Goal: Transaction & Acquisition: Obtain resource

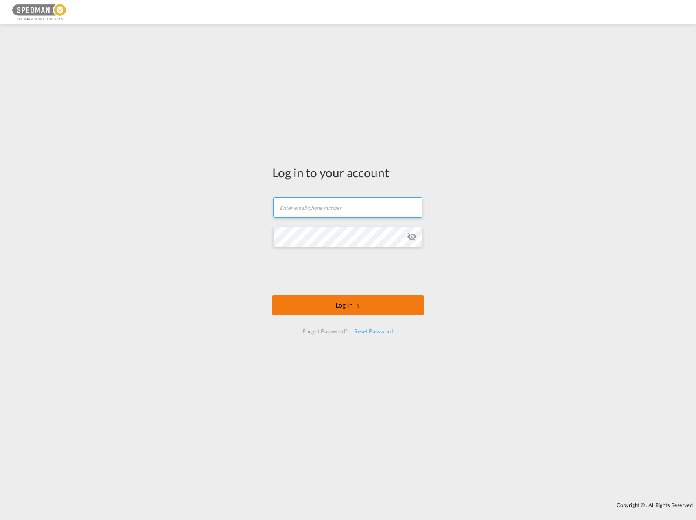
type input "[EMAIL_ADDRESS][DOMAIN_NAME]"
click at [392, 313] on button "Log In" at bounding box center [347, 305] width 151 height 20
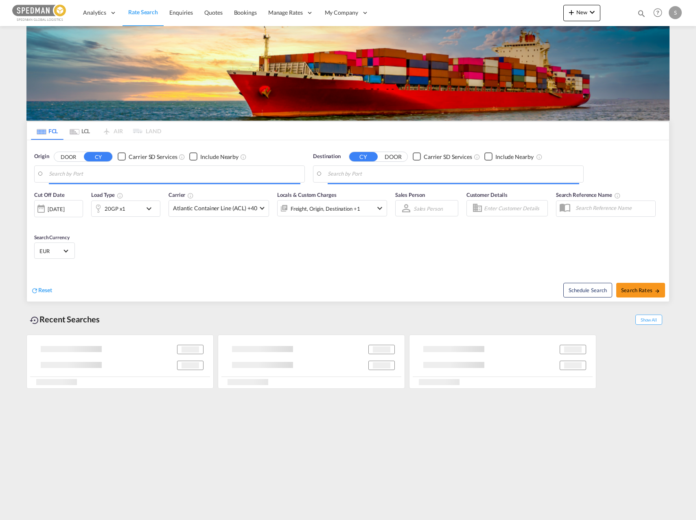
type input "[PERSON_NAME], NOORK"
type input "Mundra, INMUN"
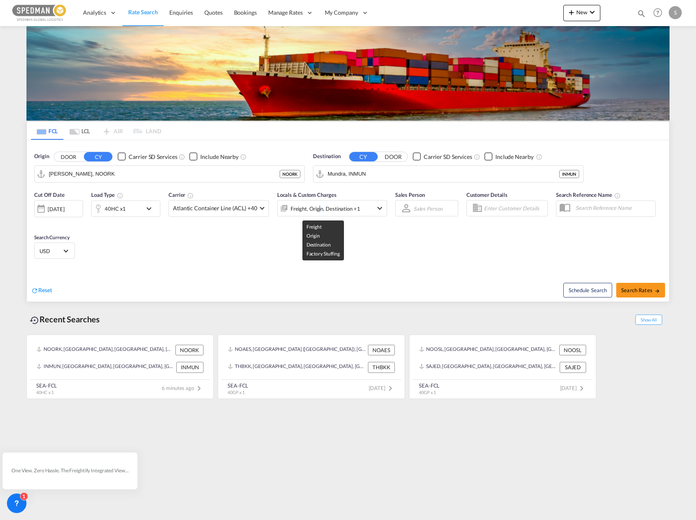
click at [319, 207] on div "Freight, Origin, Destination +1" at bounding box center [326, 208] width 70 height 11
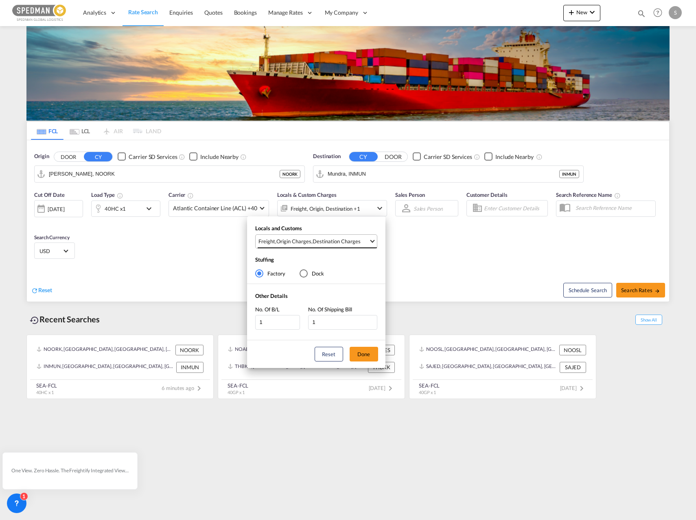
click at [348, 247] on md-select-value "Freight , Origin Charges , Destination Charges" at bounding box center [317, 241] width 119 height 13
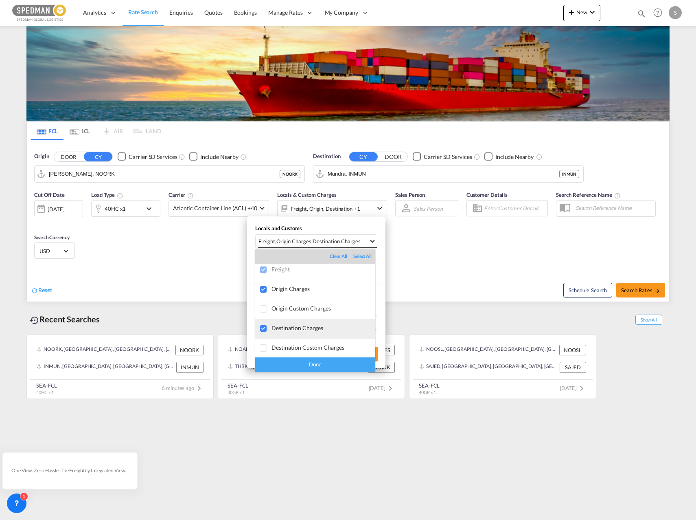
scroll to position [4, 0]
click at [315, 364] on div "Done" at bounding box center [315, 364] width 120 height 14
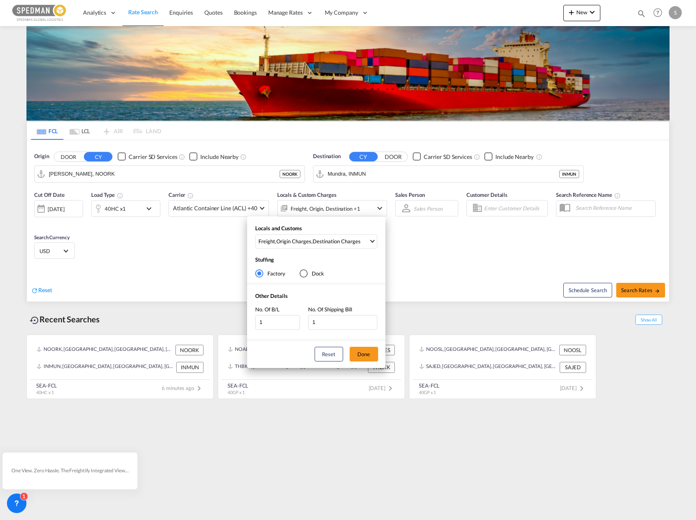
click at [445, 261] on div "Locals and Customs Freight , Origin Charges , Destination Charges Stuffing Fact…" at bounding box center [348, 260] width 696 height 520
